Goal: Transaction & Acquisition: Purchase product/service

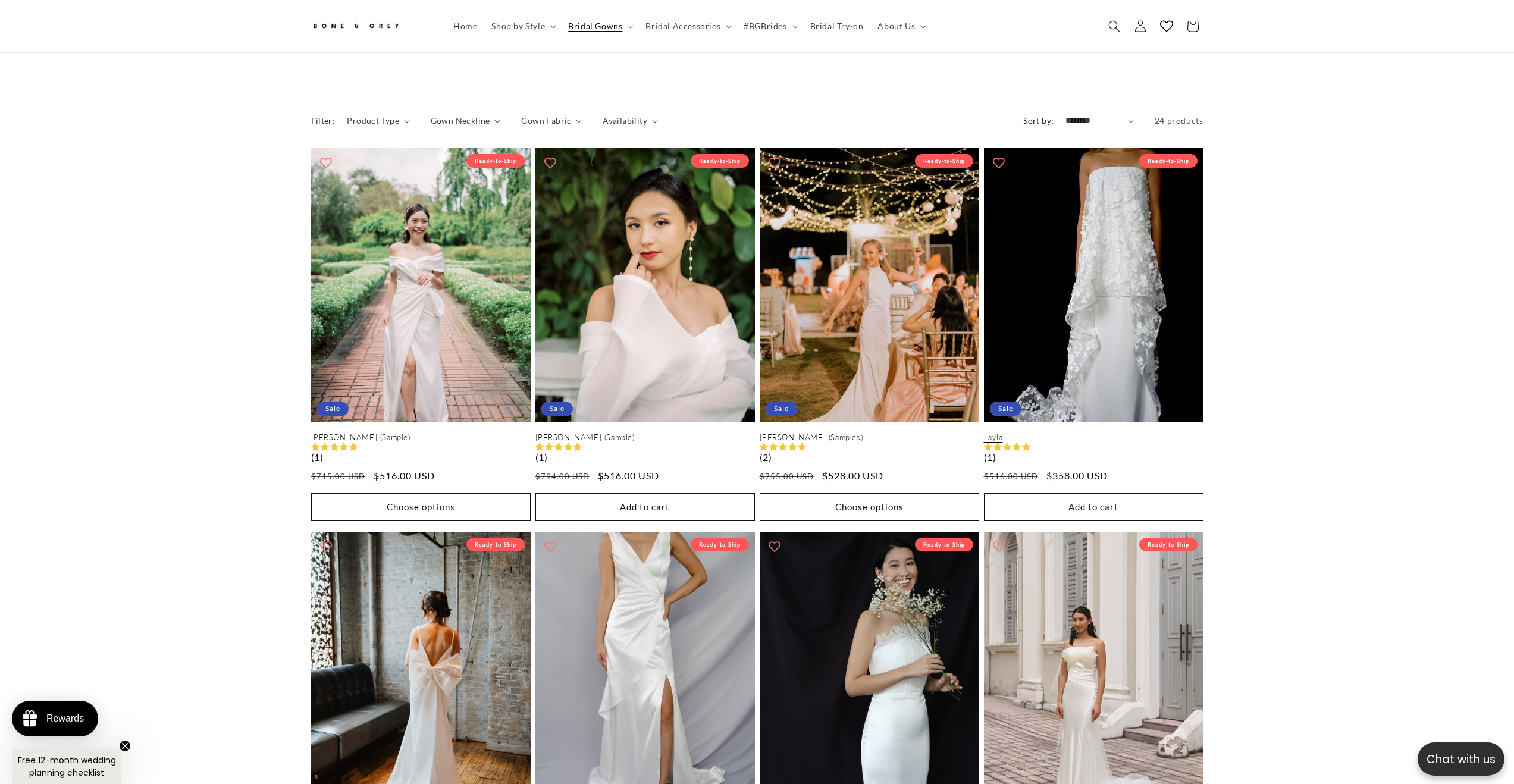
scroll to position [0, 327]
click at [1122, 433] on link "Layla" at bounding box center [1094, 437] width 220 height 10
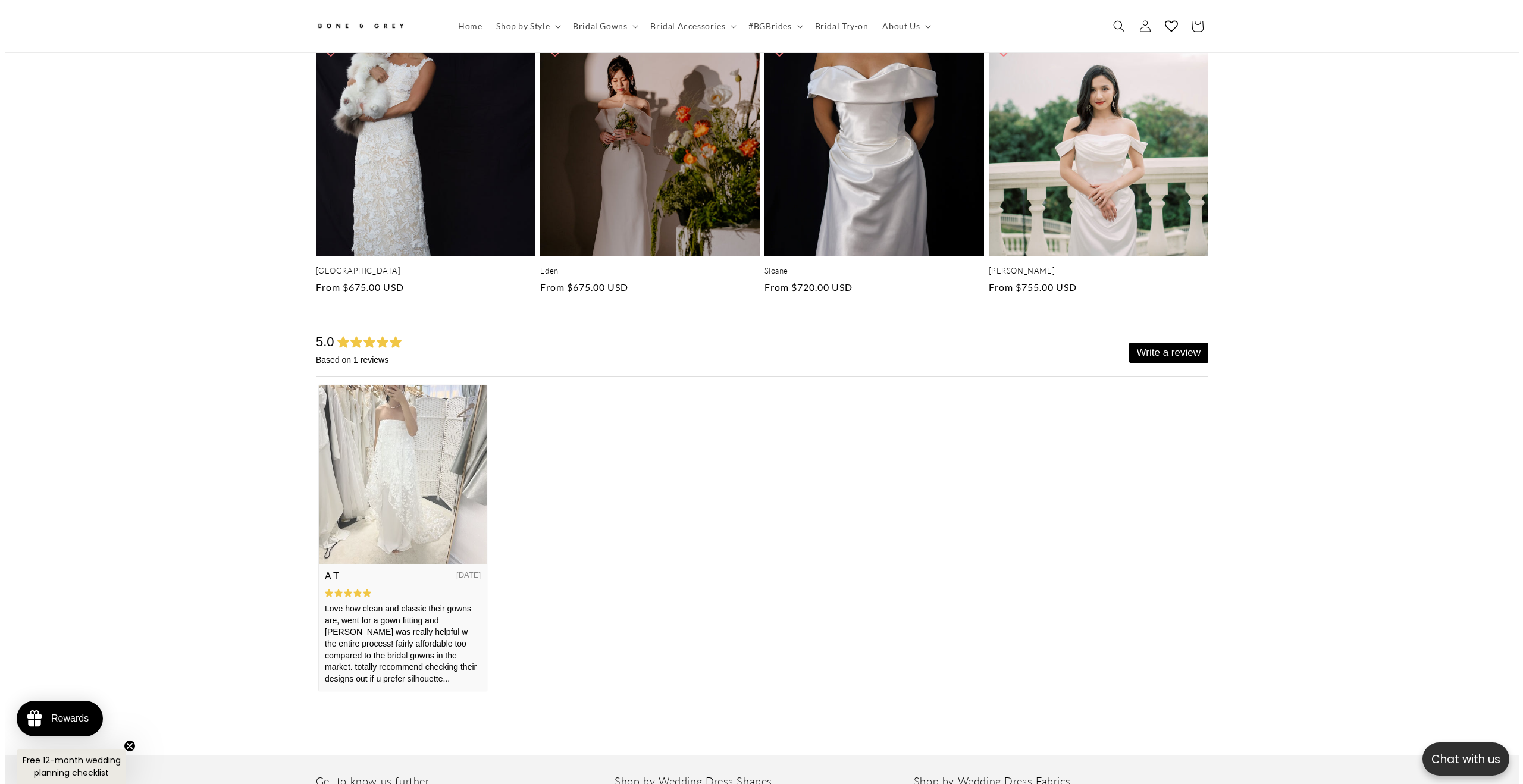
scroll to position [2309, 0]
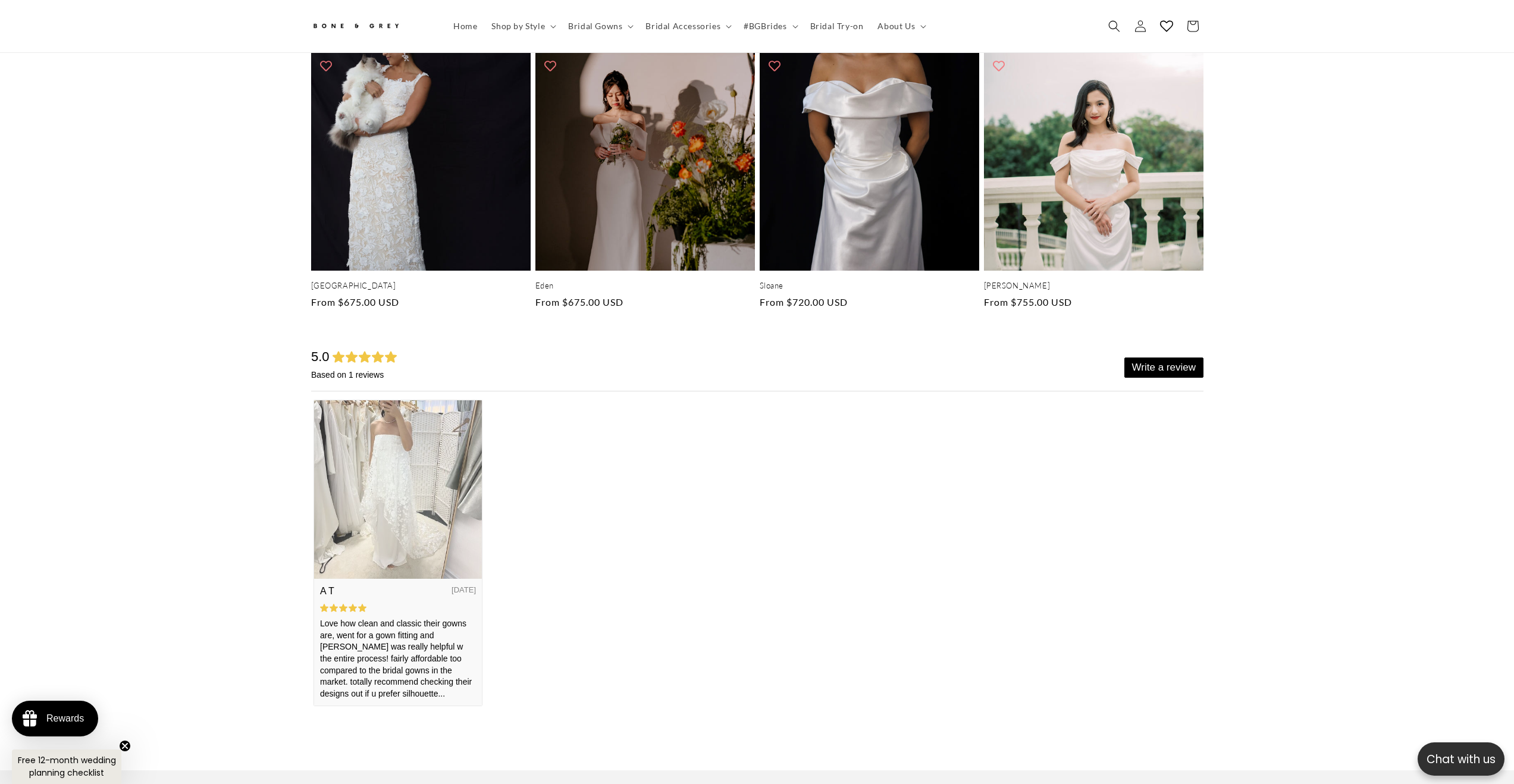
click at [370, 527] on img at bounding box center [397, 488] width 168 height 178
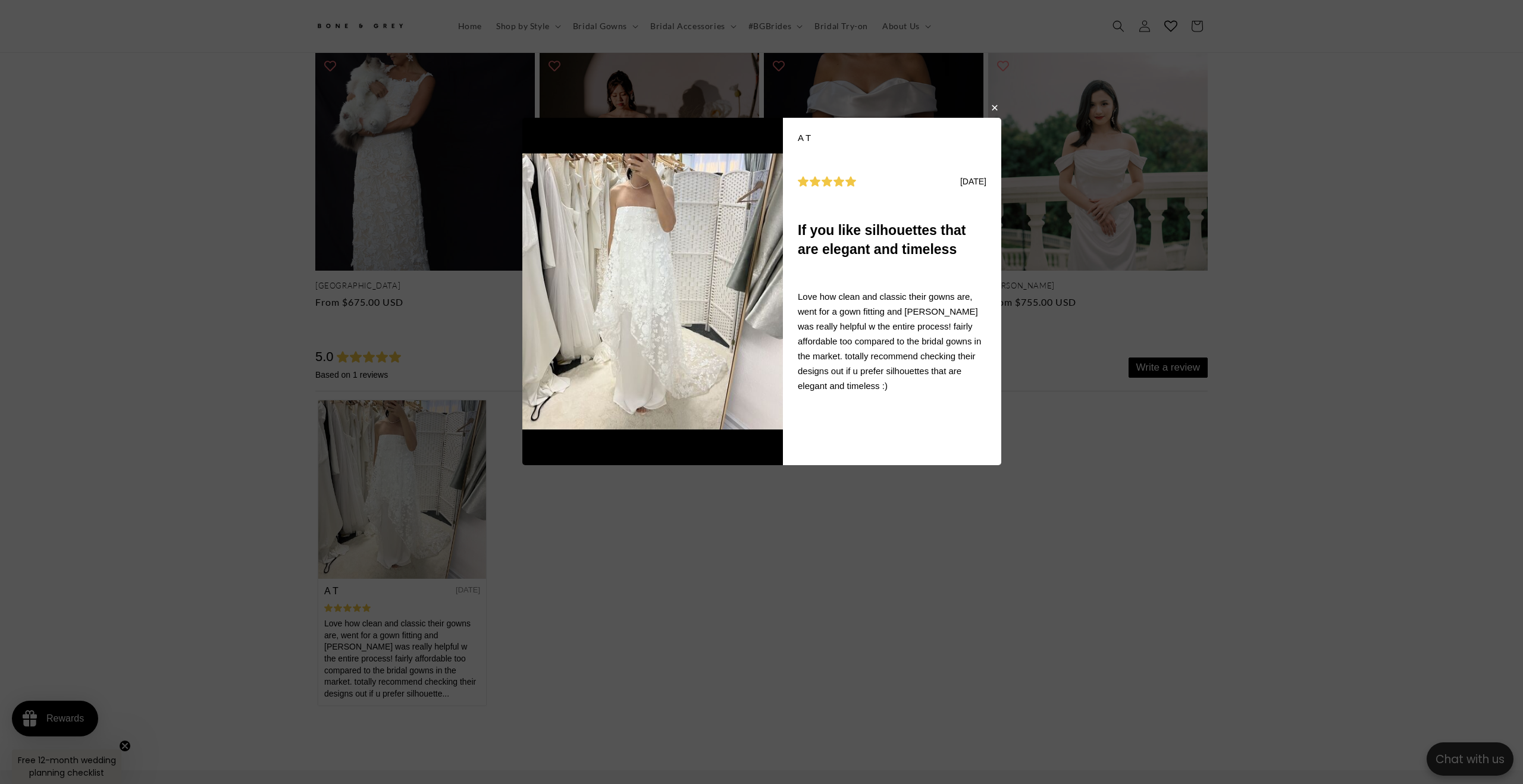
scroll to position [0, 655]
click at [707, 543] on div "A T [DATE] If you like silhouettes that are elegant and timeless Love how clean…" at bounding box center [762, 393] width 479 height 549
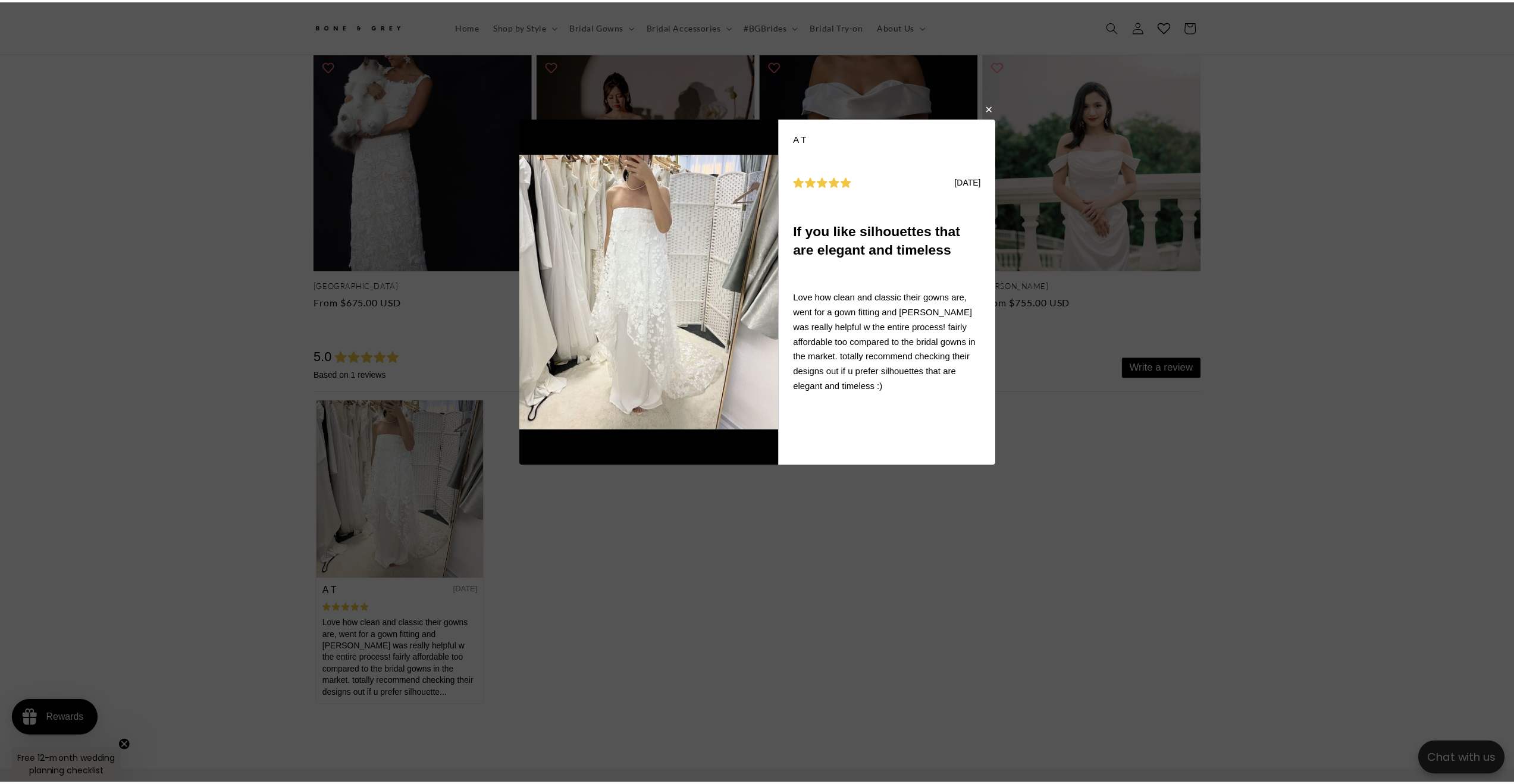
scroll to position [0, 0]
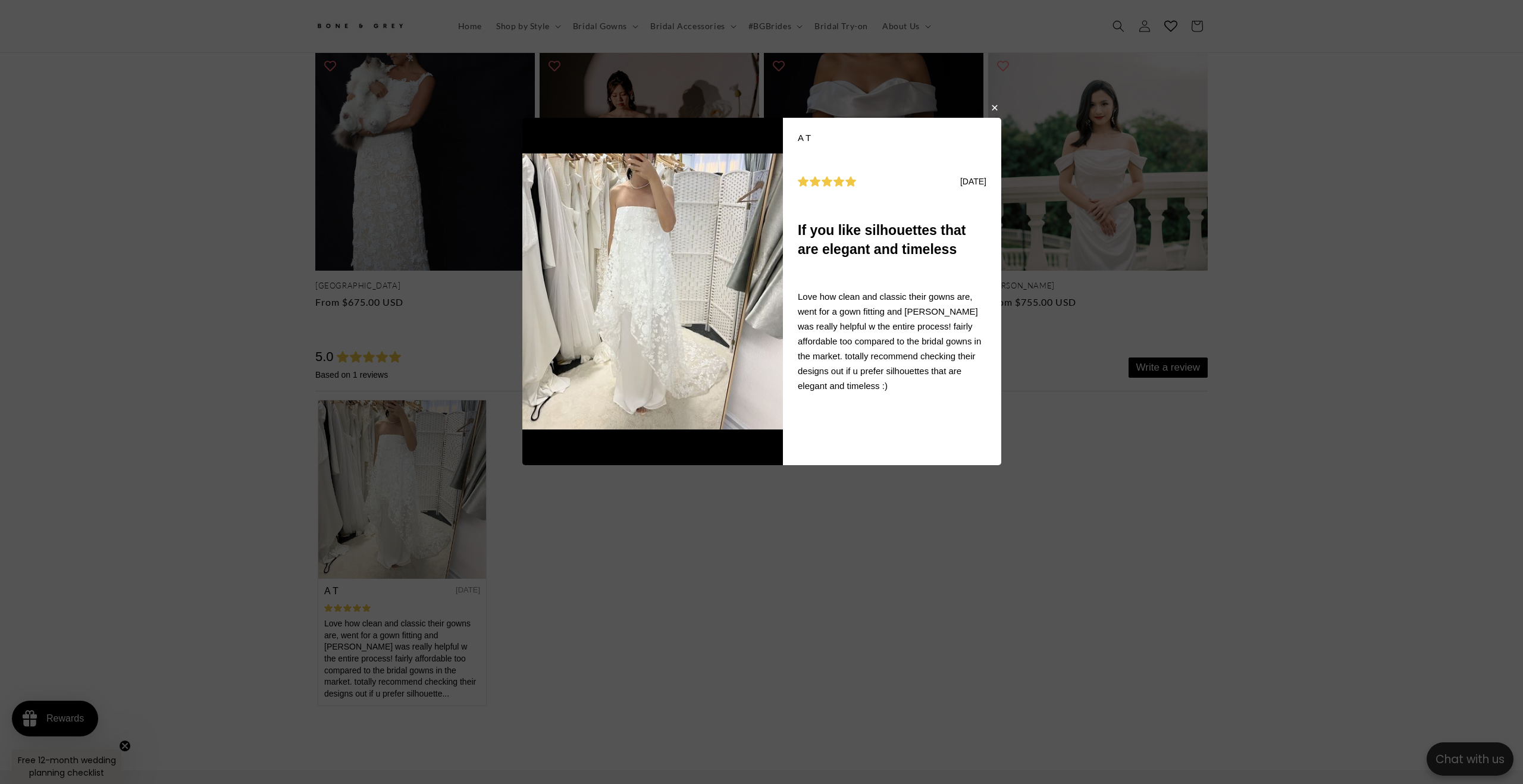
click at [997, 108] on button "button" at bounding box center [994, 107] width 7 height 14
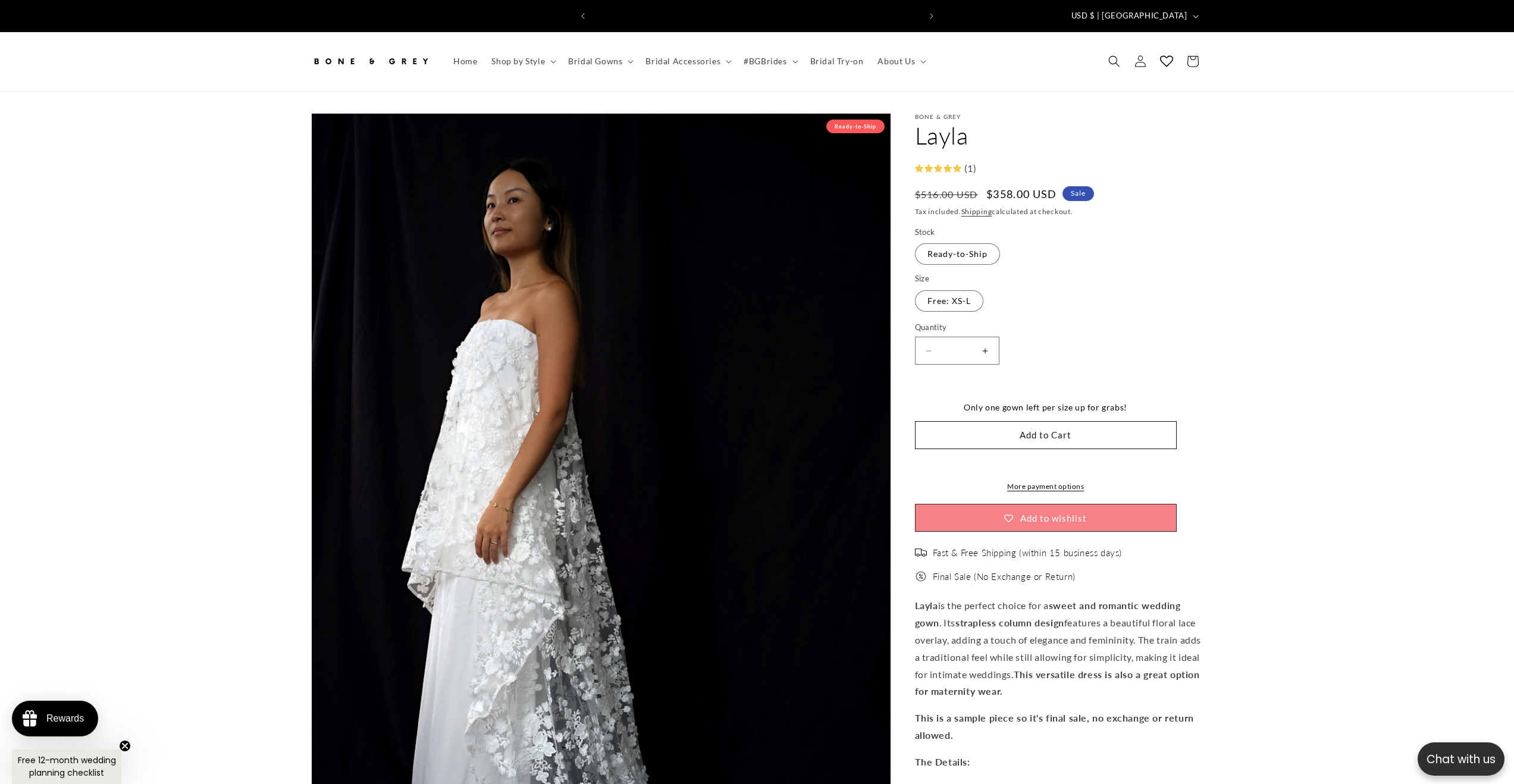
scroll to position [0, 327]
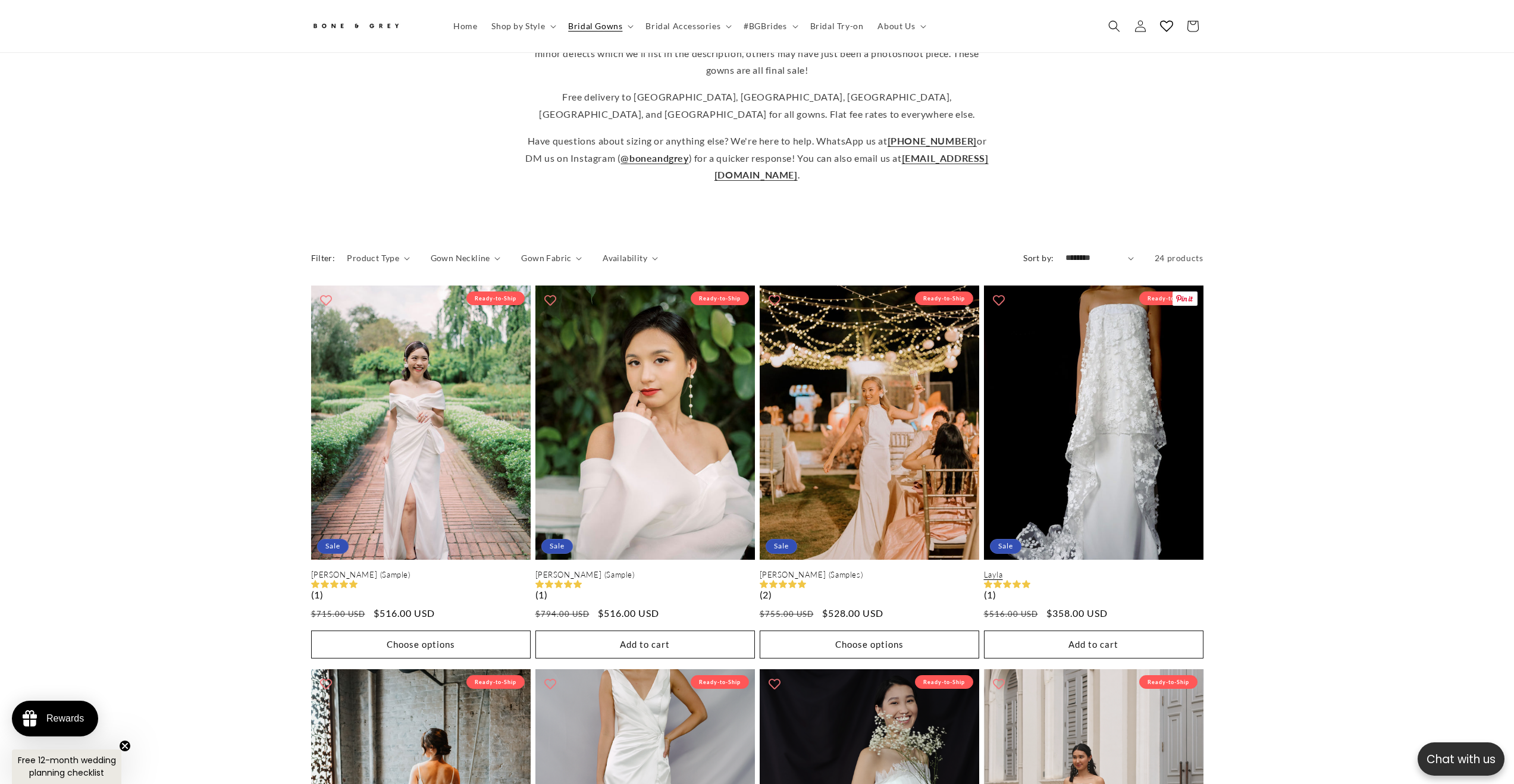
scroll to position [0, 327]
click at [1062, 570] on link "Layla" at bounding box center [1094, 575] width 220 height 10
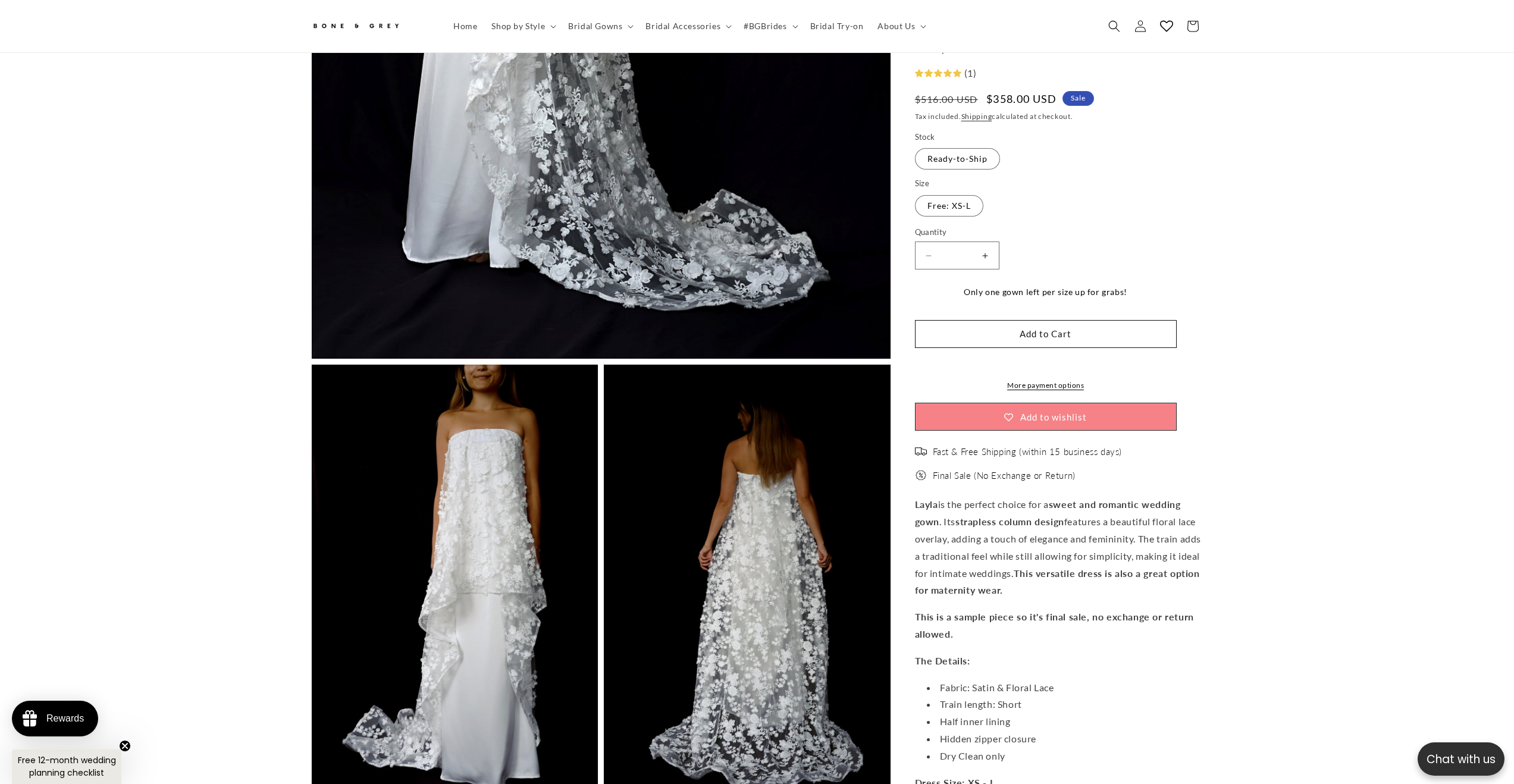
scroll to position [449, 0]
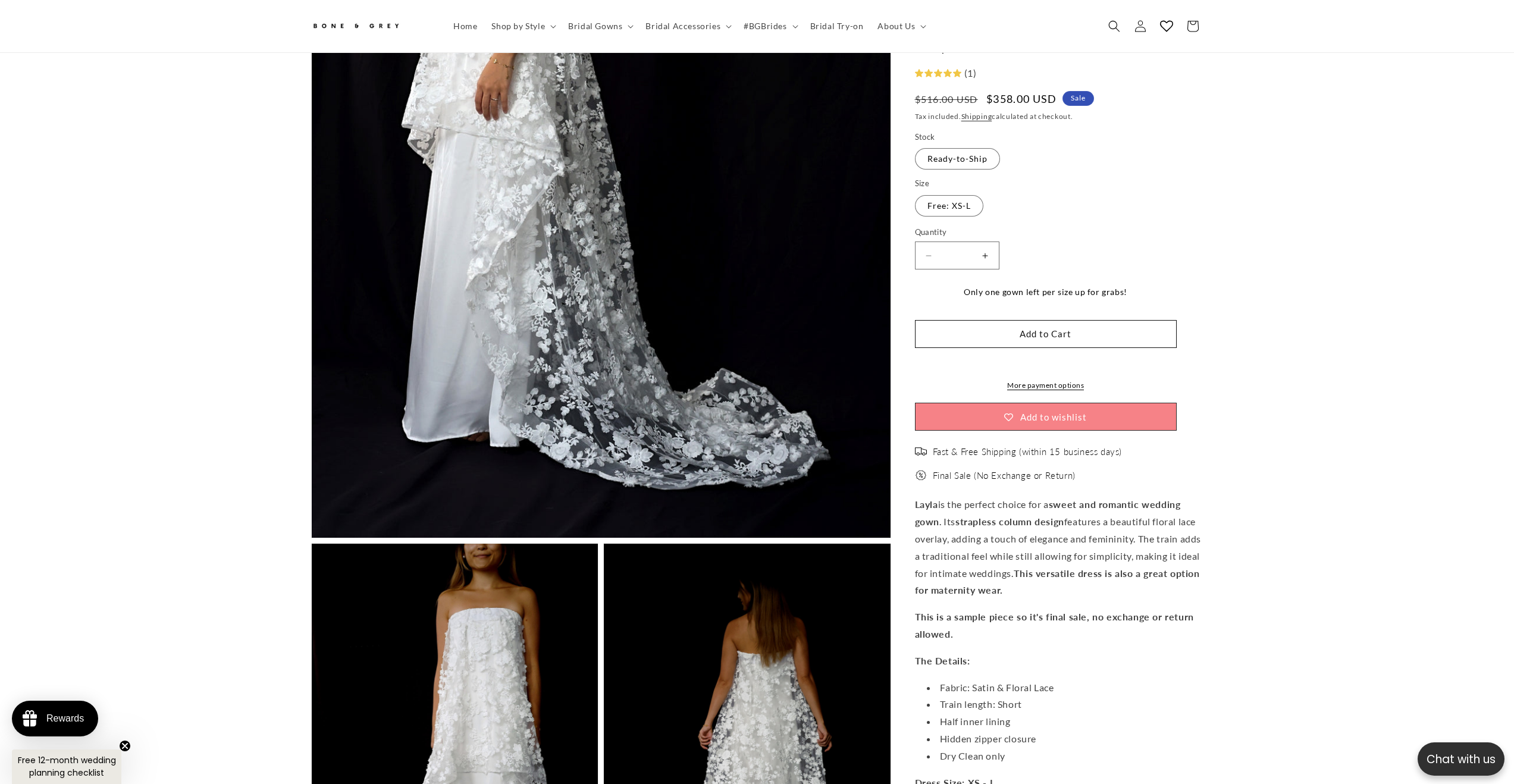
click at [959, 195] on fieldset "Size Free: XS-L Variant sold out or unavailable" at bounding box center [1046, 198] width 262 height 40
click at [965, 200] on label "Free: XS-L Variant sold out or unavailable" at bounding box center [949, 205] width 68 height 21
click at [971, 204] on label "Free: XS-L Variant sold out or unavailable" at bounding box center [949, 205] width 68 height 21
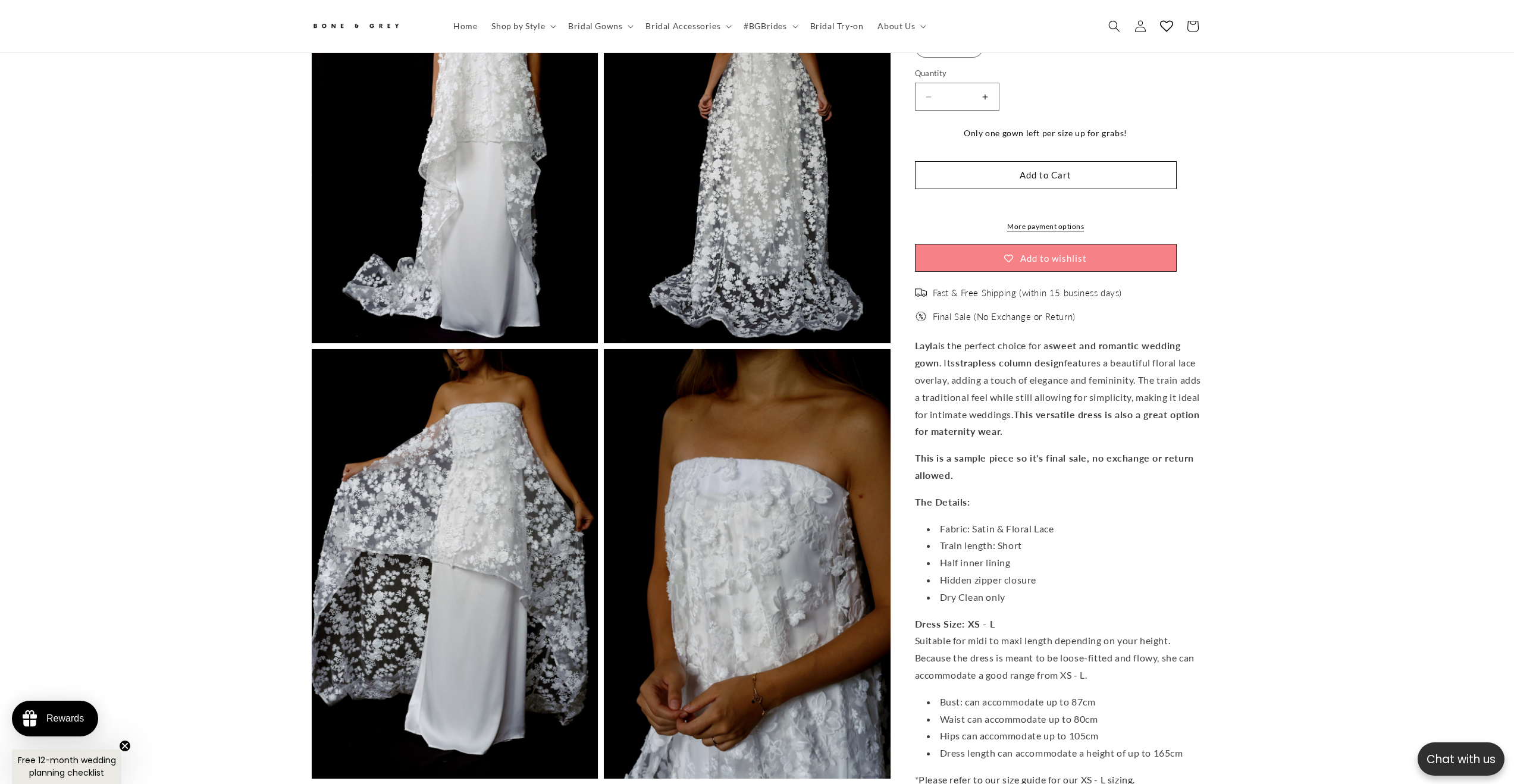
scroll to position [0, 327]
